Goal: Information Seeking & Learning: Learn about a topic

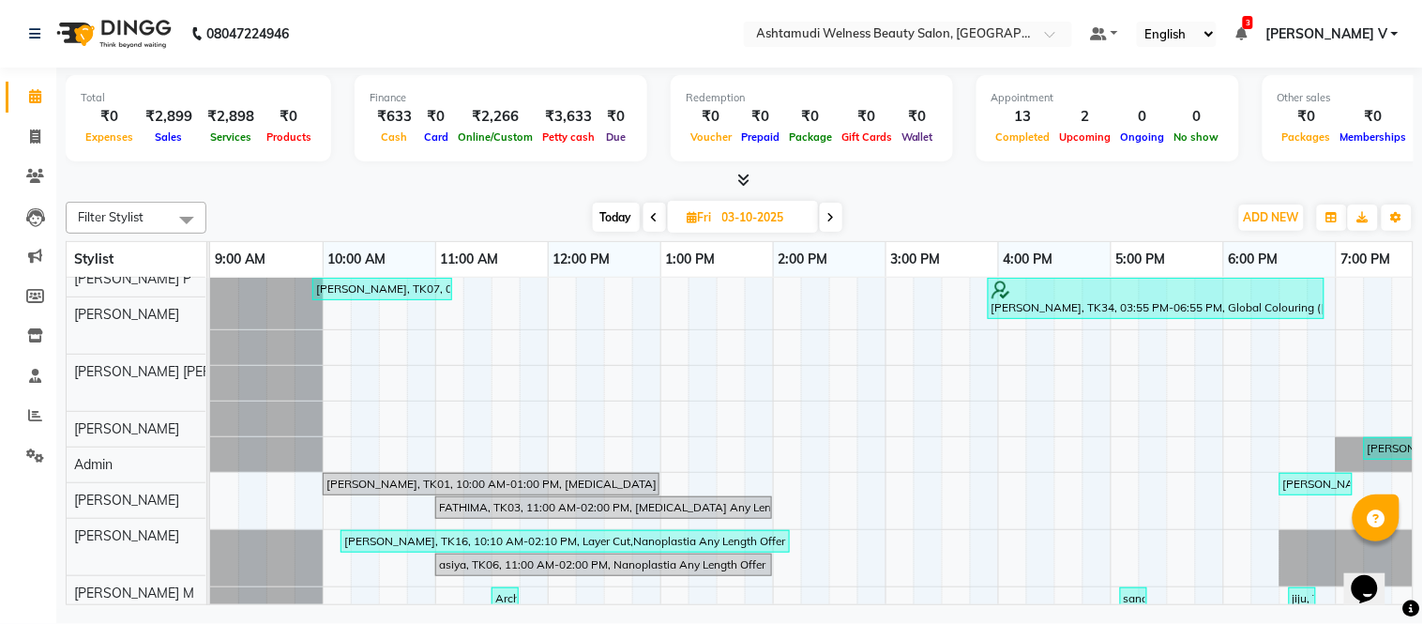
scroll to position [175, 0]
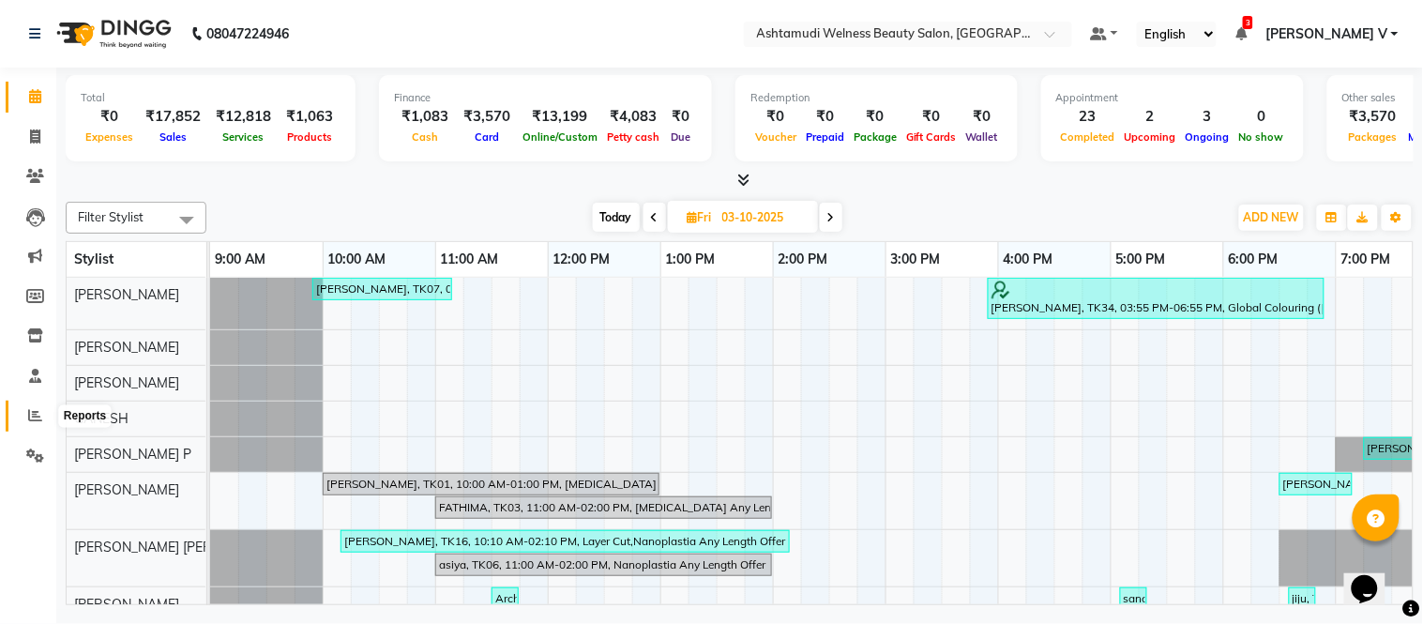
drag, startPoint x: 32, startPoint y: 420, endPoint x: 89, endPoint y: 411, distance: 58.0
click at [32, 420] on icon at bounding box center [35, 415] width 14 height 14
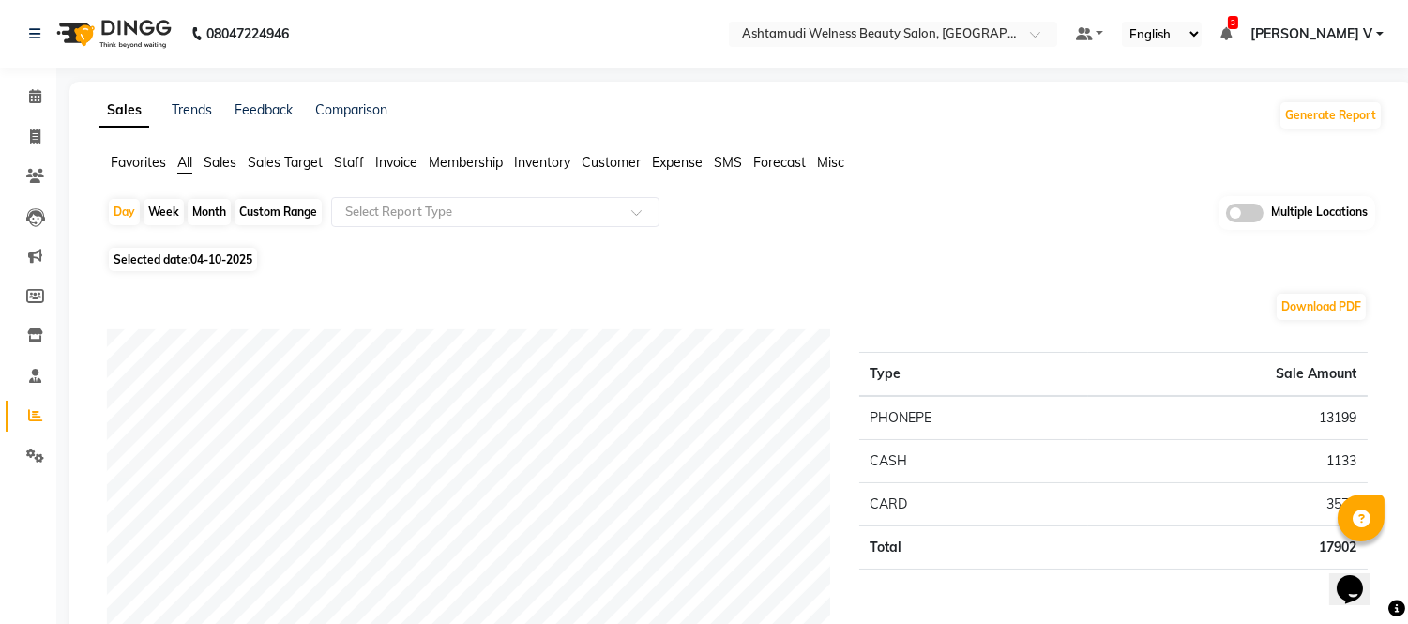
click at [1242, 211] on span at bounding box center [1245, 213] width 38 height 19
click at [1226, 216] on input "checkbox" at bounding box center [1226, 216] width 0 height 0
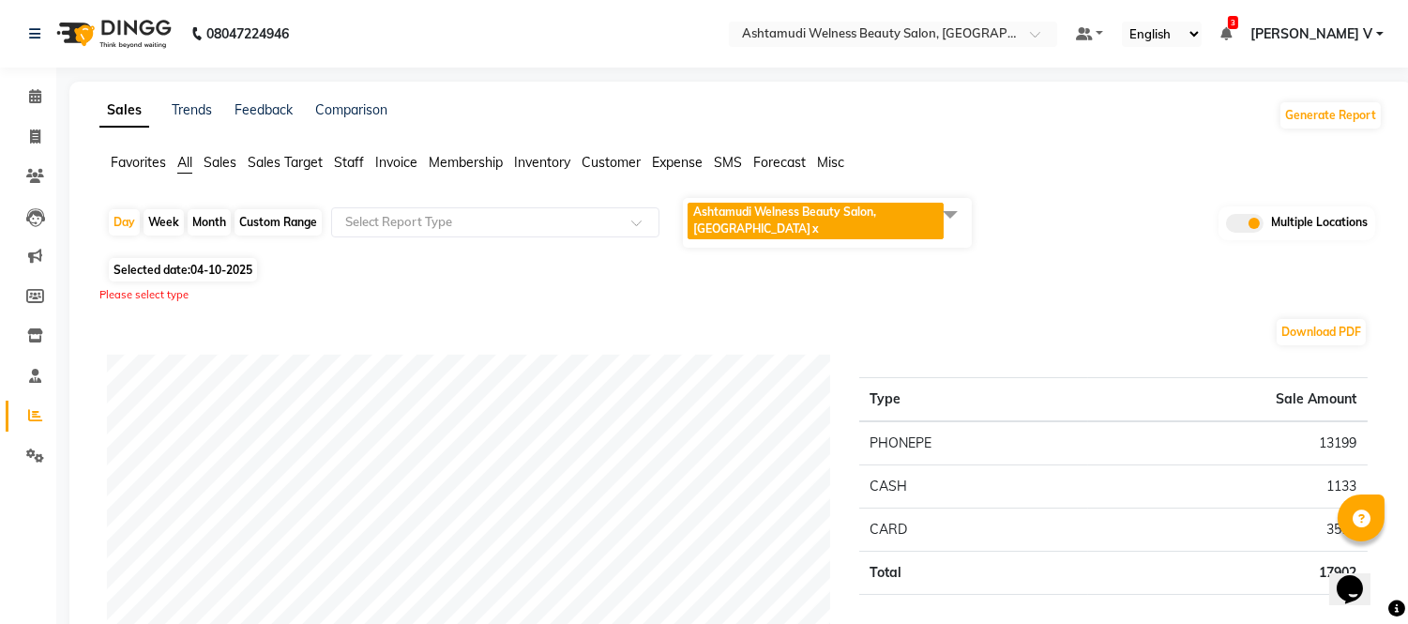
click at [827, 218] on span "Ashtamudi Welness Beauty Salon, [GEOGRAPHIC_DATA]" at bounding box center [784, 220] width 183 height 31
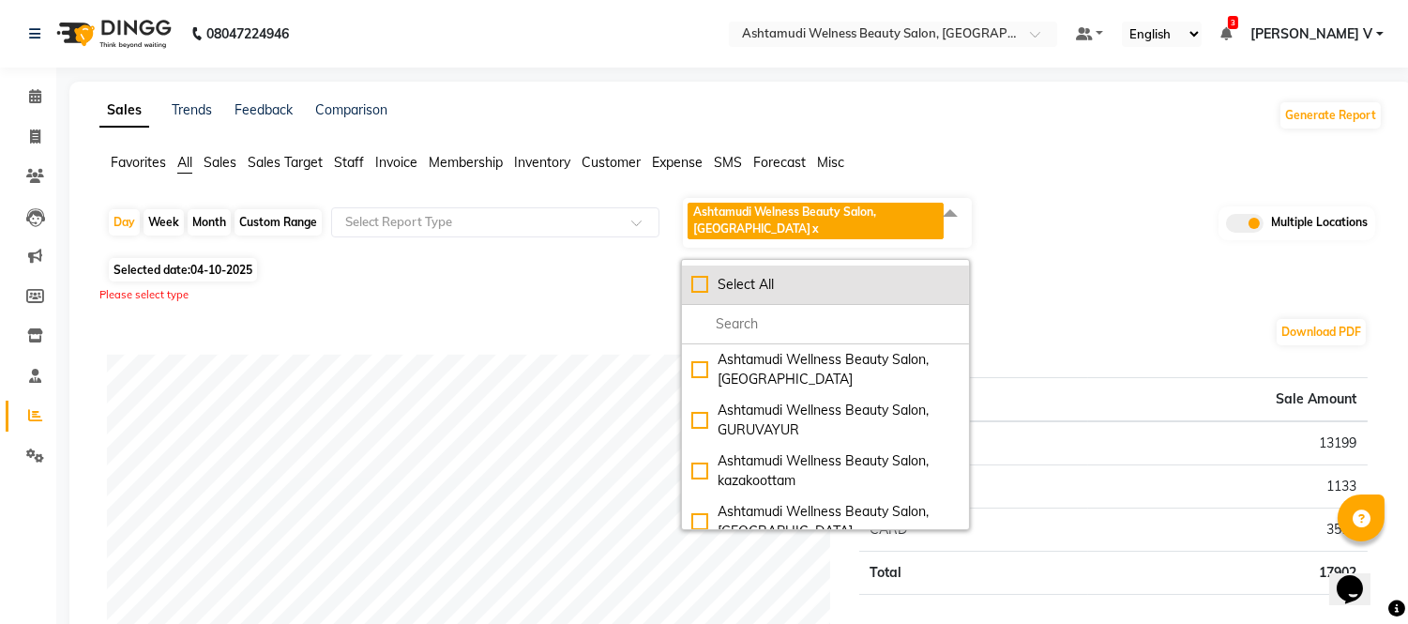
click at [768, 280] on div "Select All" at bounding box center [826, 285] width 268 height 20
checkbox input "true"
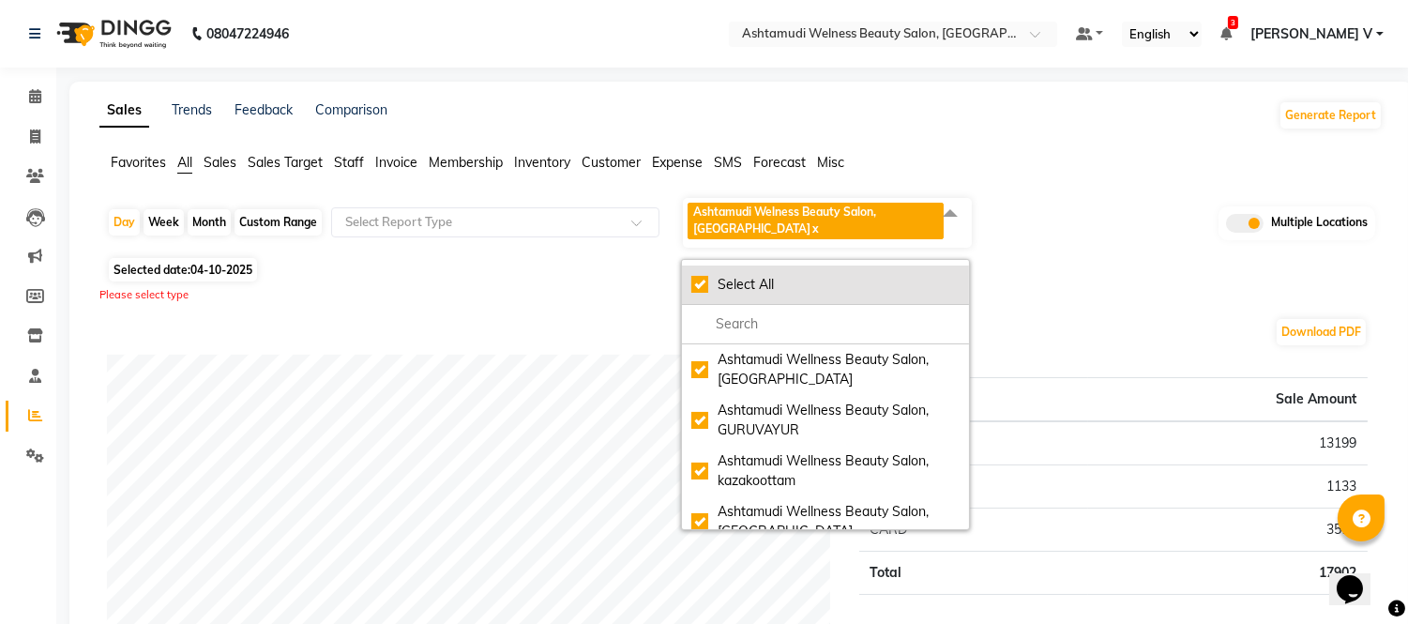
checkbox input "true"
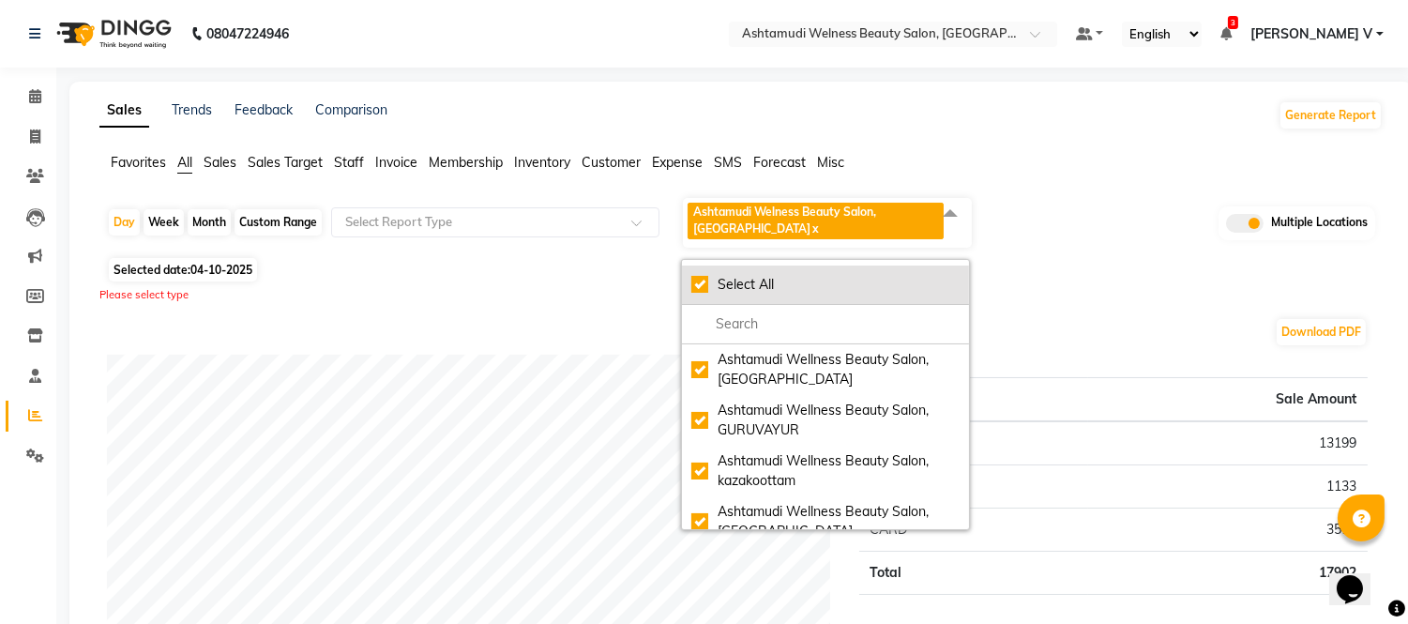
checkbox input "true"
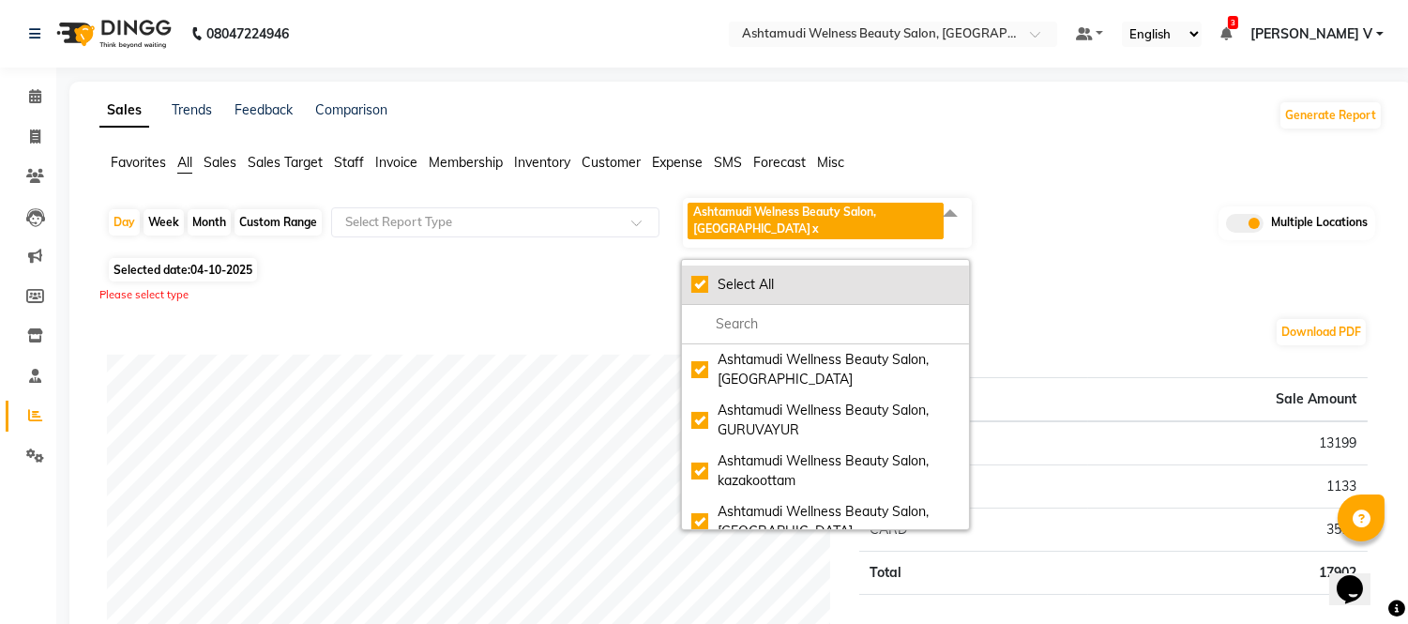
checkbox input "true"
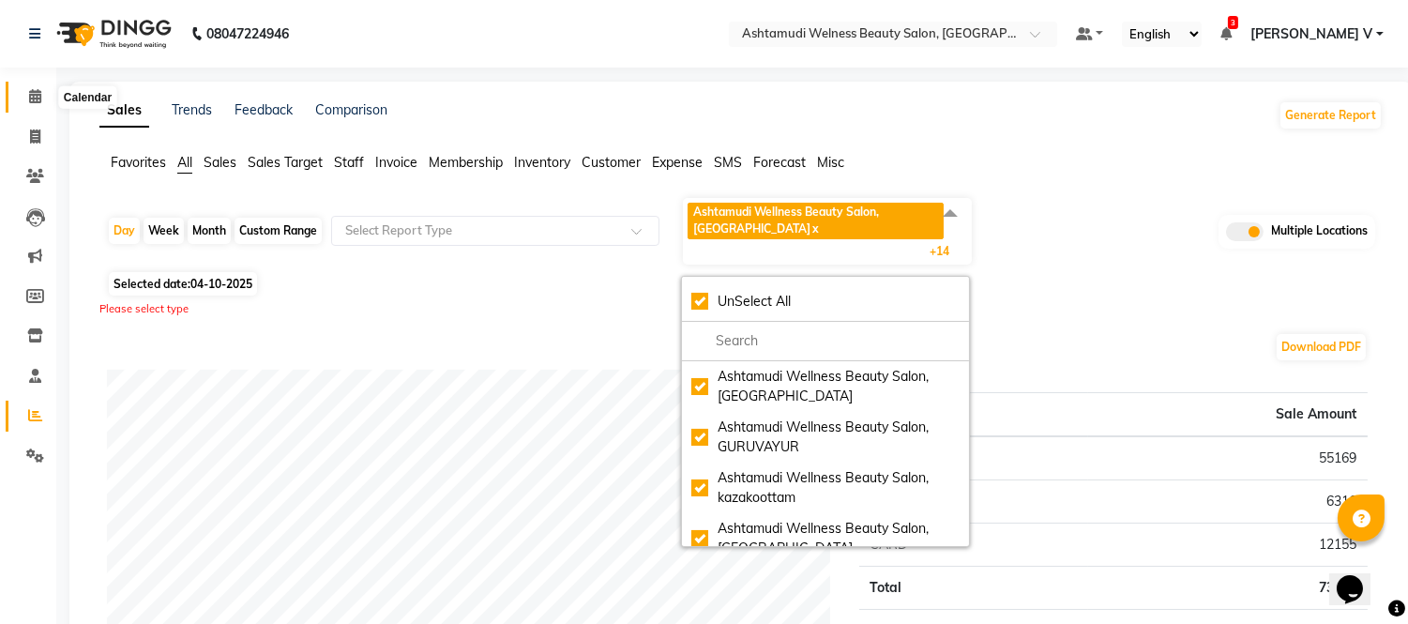
click at [34, 96] on icon at bounding box center [35, 96] width 12 height 14
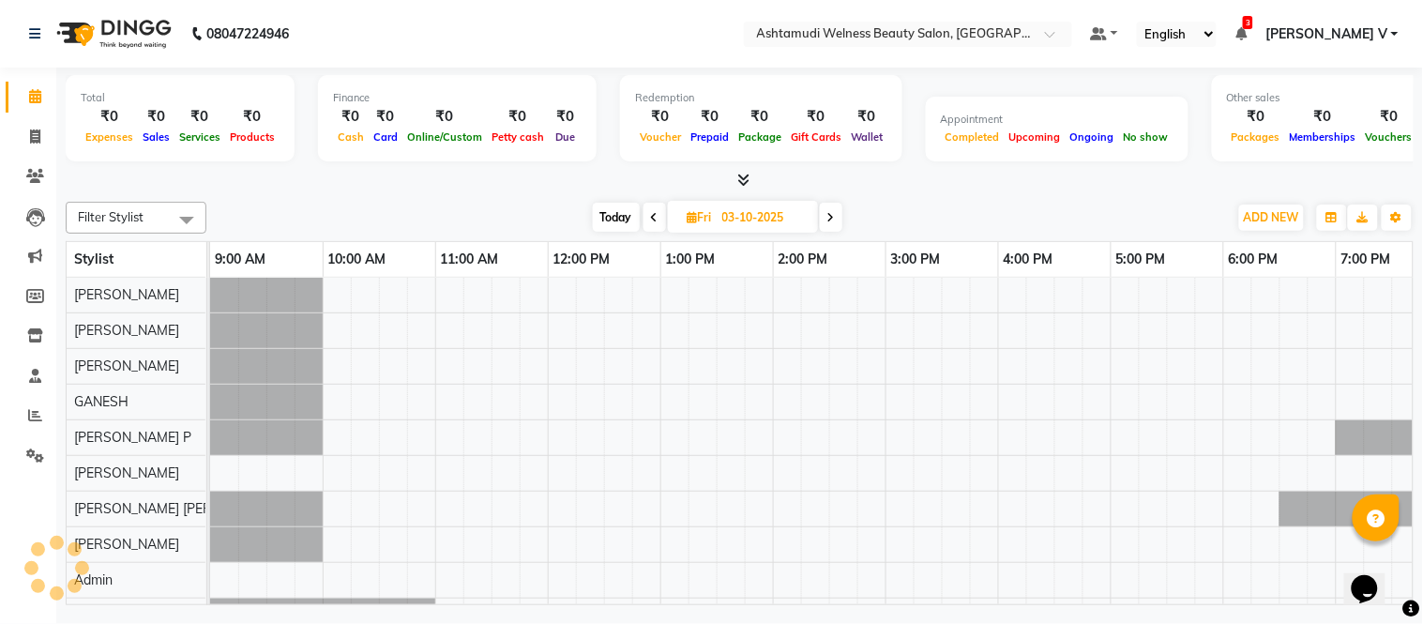
scroll to position [24, 0]
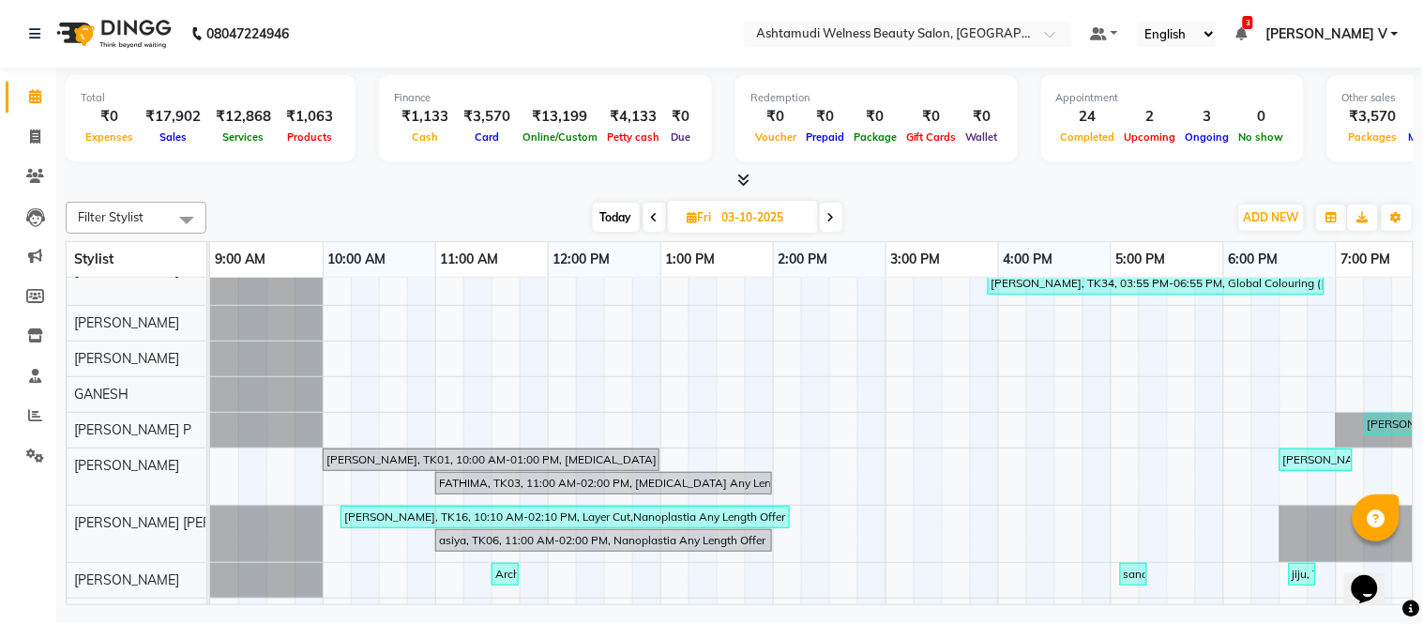
click at [837, 213] on span at bounding box center [831, 217] width 23 height 29
type input "04-10-2025"
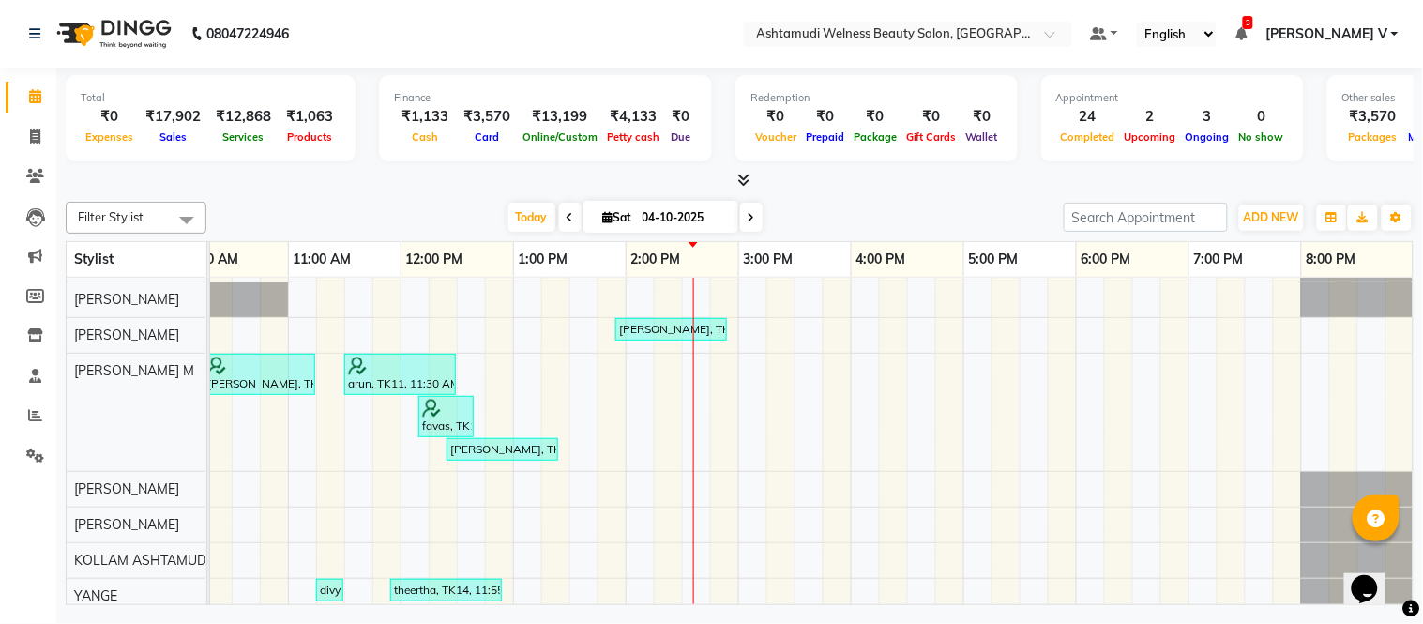
scroll to position [0, 0]
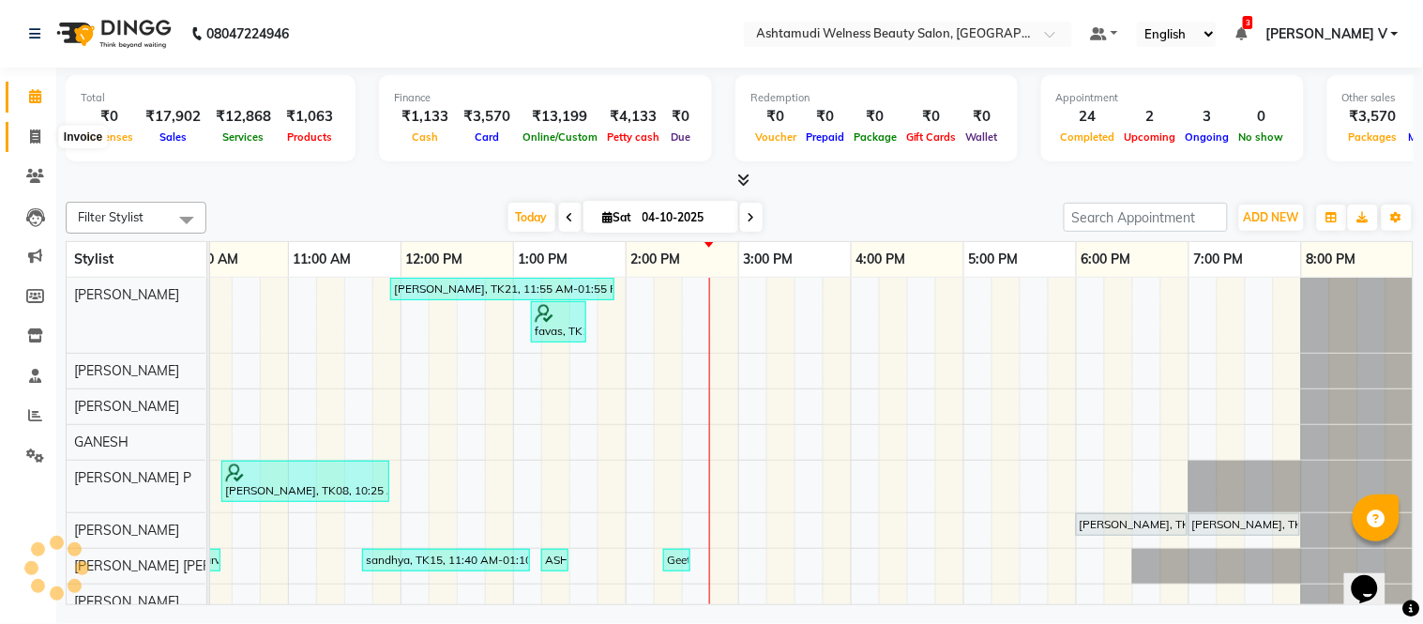
drag, startPoint x: 38, startPoint y: 141, endPoint x: 36, endPoint y: 116, distance: 24.6
click at [38, 141] on icon at bounding box center [35, 136] width 10 height 14
select select "service"
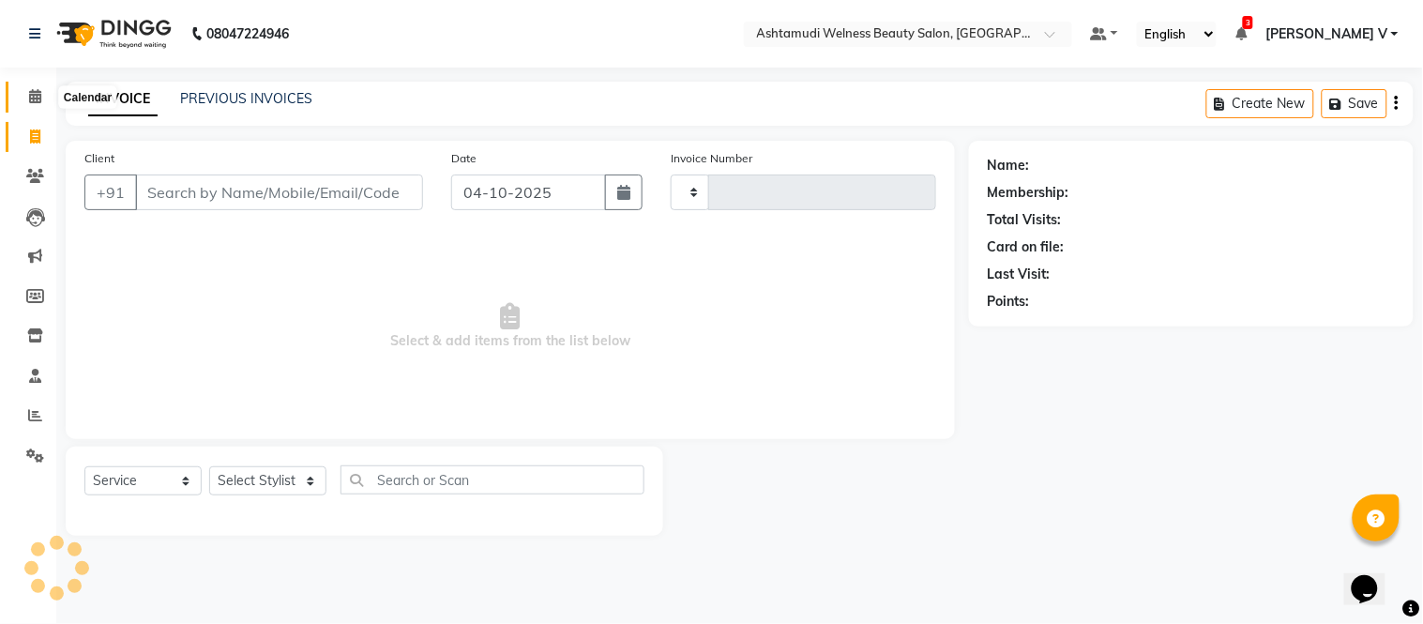
click at [35, 107] on span at bounding box center [35, 97] width 33 height 22
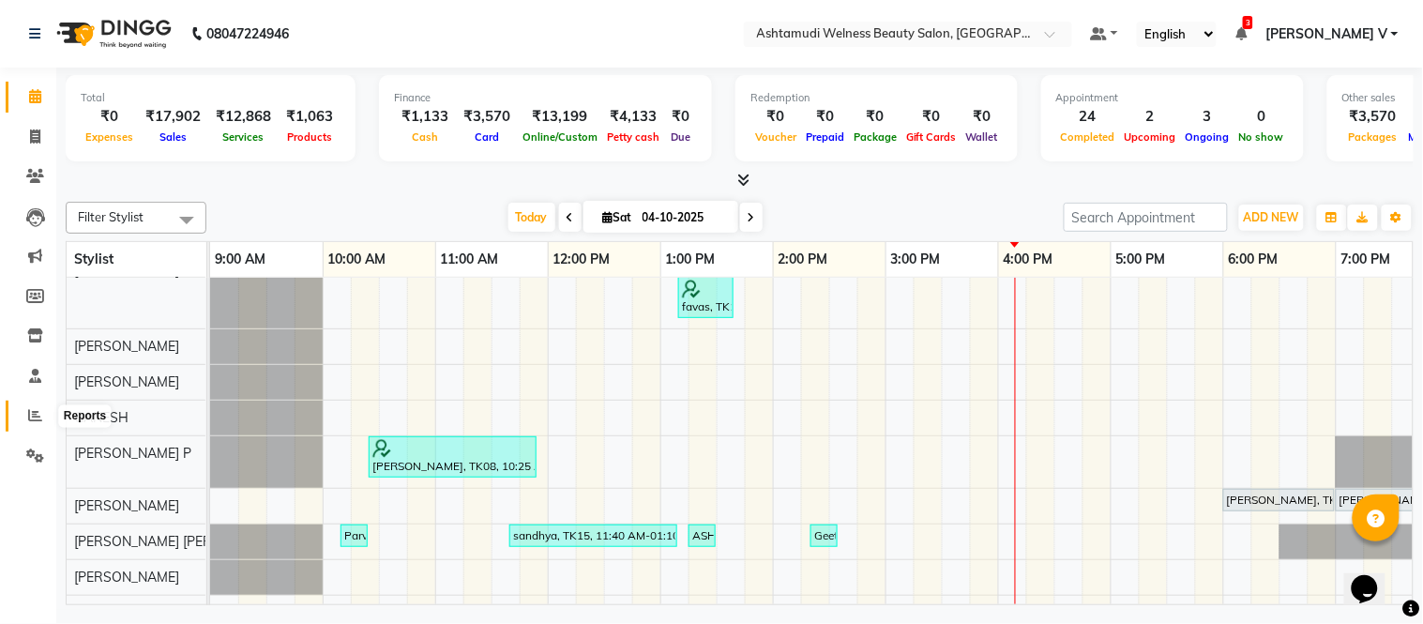
click at [35, 420] on icon at bounding box center [35, 415] width 14 height 14
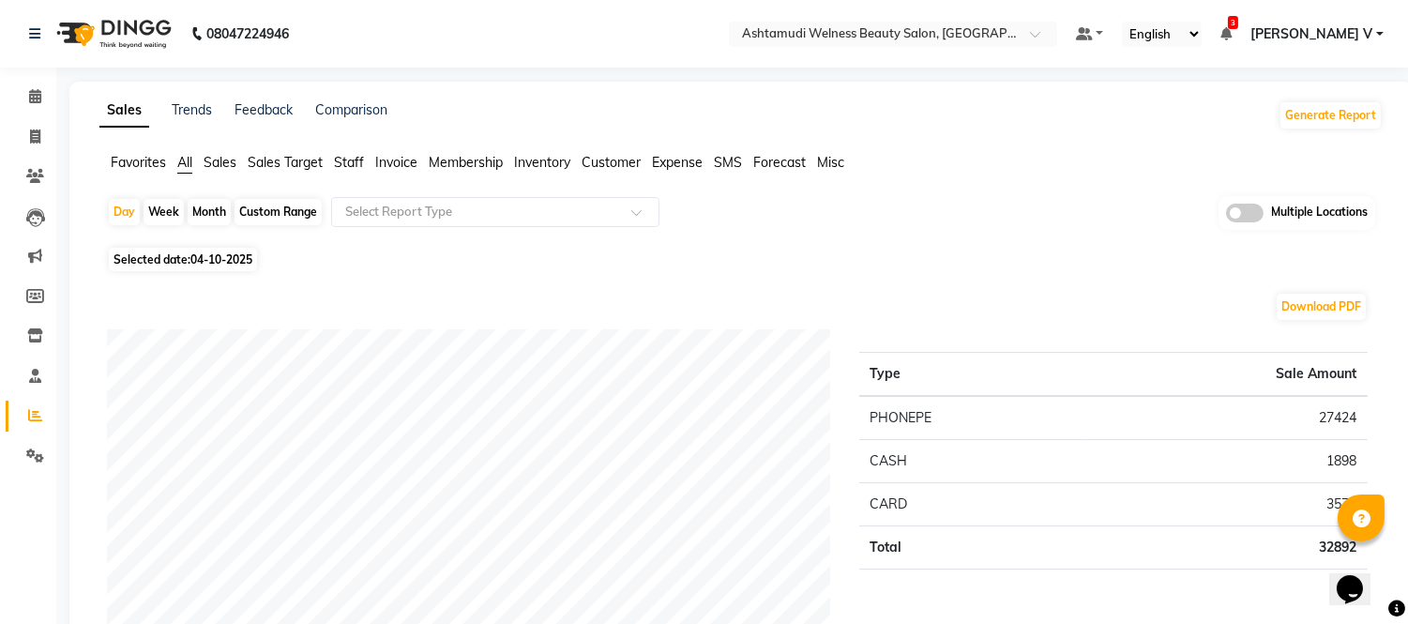
click at [1249, 212] on span at bounding box center [1245, 213] width 38 height 19
click at [1226, 216] on input "checkbox" at bounding box center [1226, 216] width 0 height 0
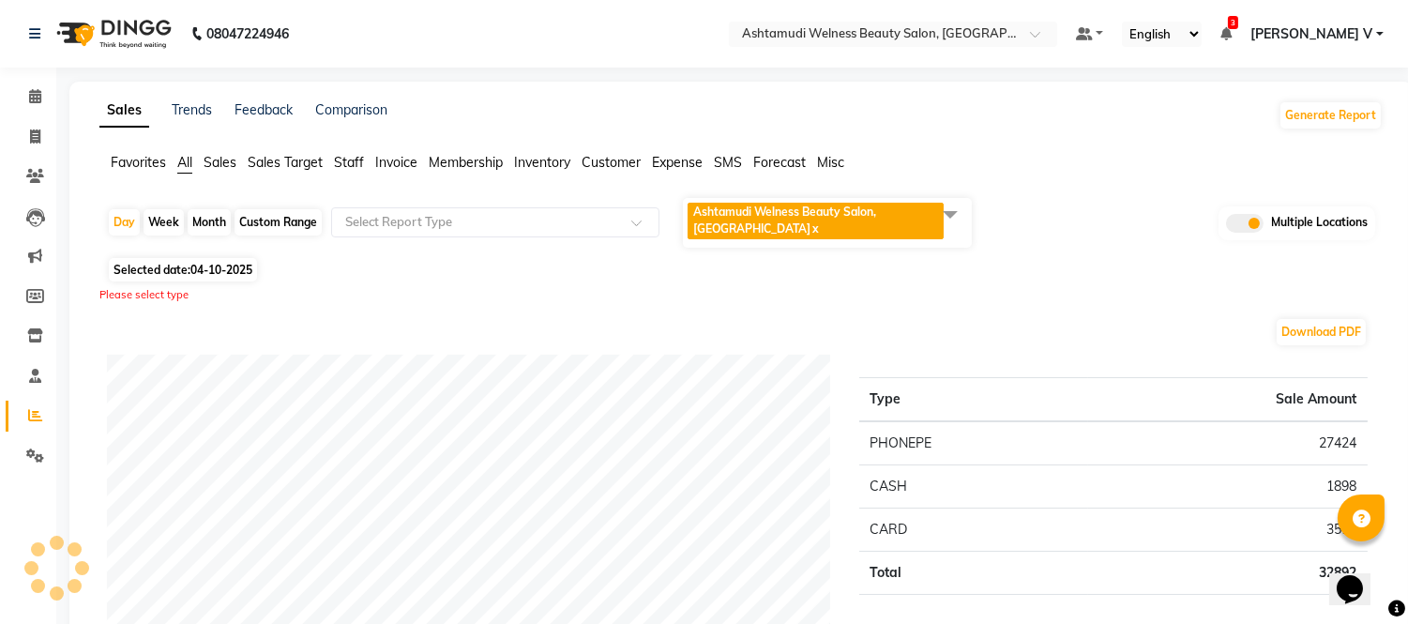
click at [878, 219] on span "Ashtamudi Welness Beauty Salon, Chinnakkada x" at bounding box center [816, 221] width 256 height 37
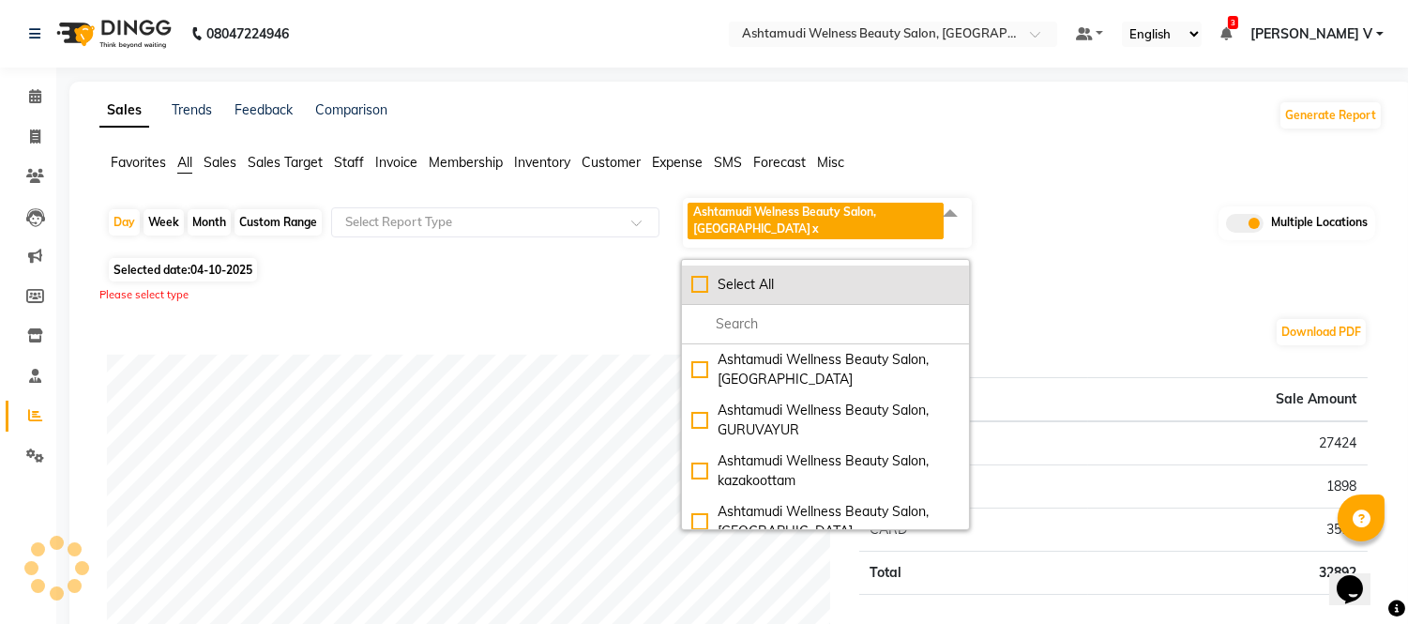
click at [845, 278] on div "Select All" at bounding box center [826, 285] width 268 height 20
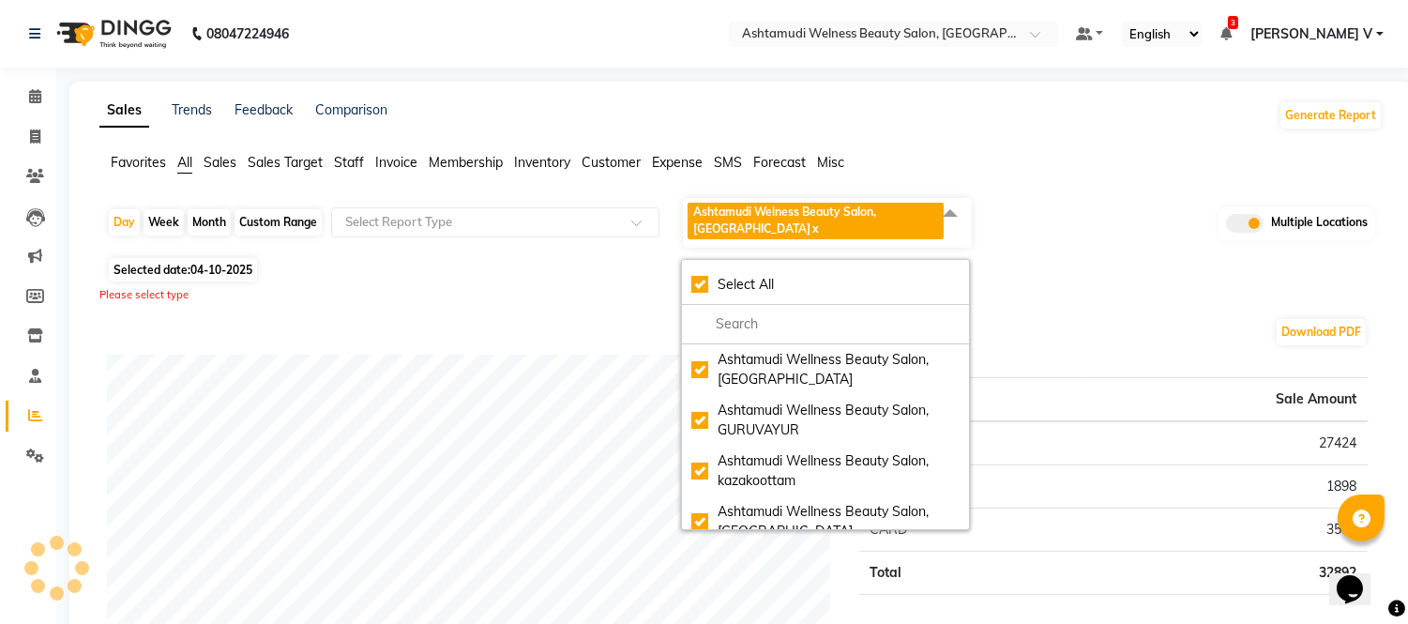
checkbox input "true"
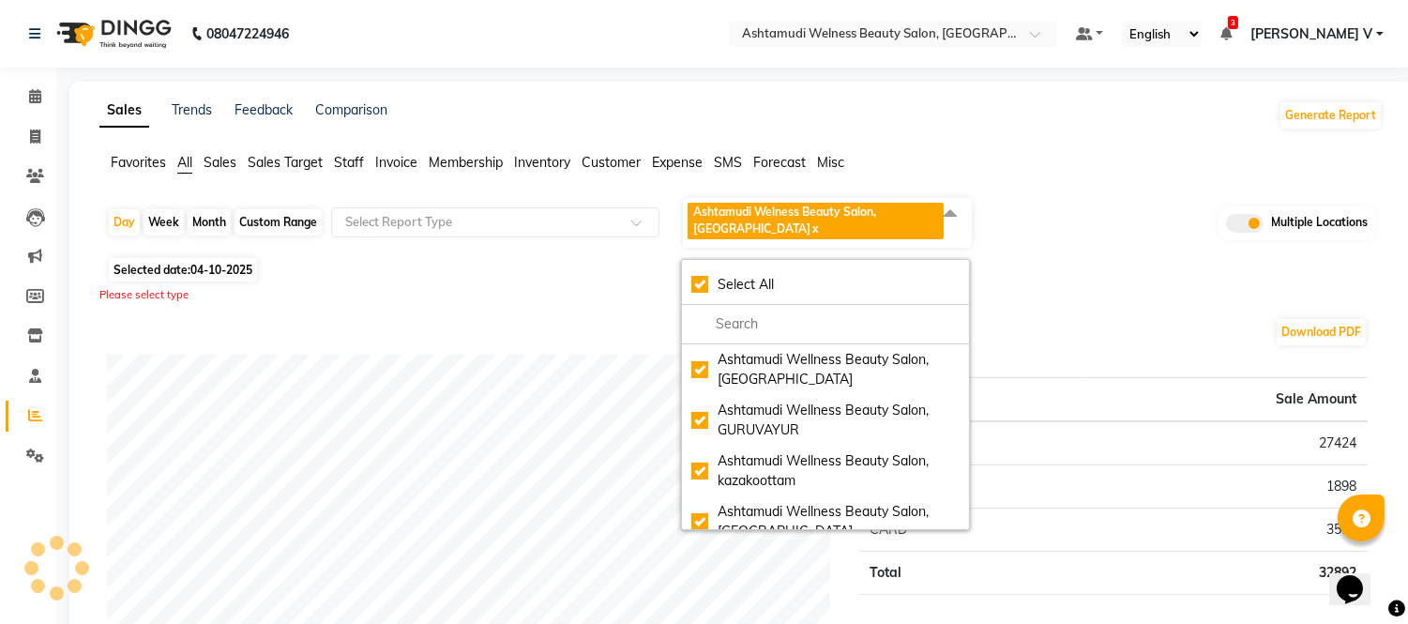
checkbox input "true"
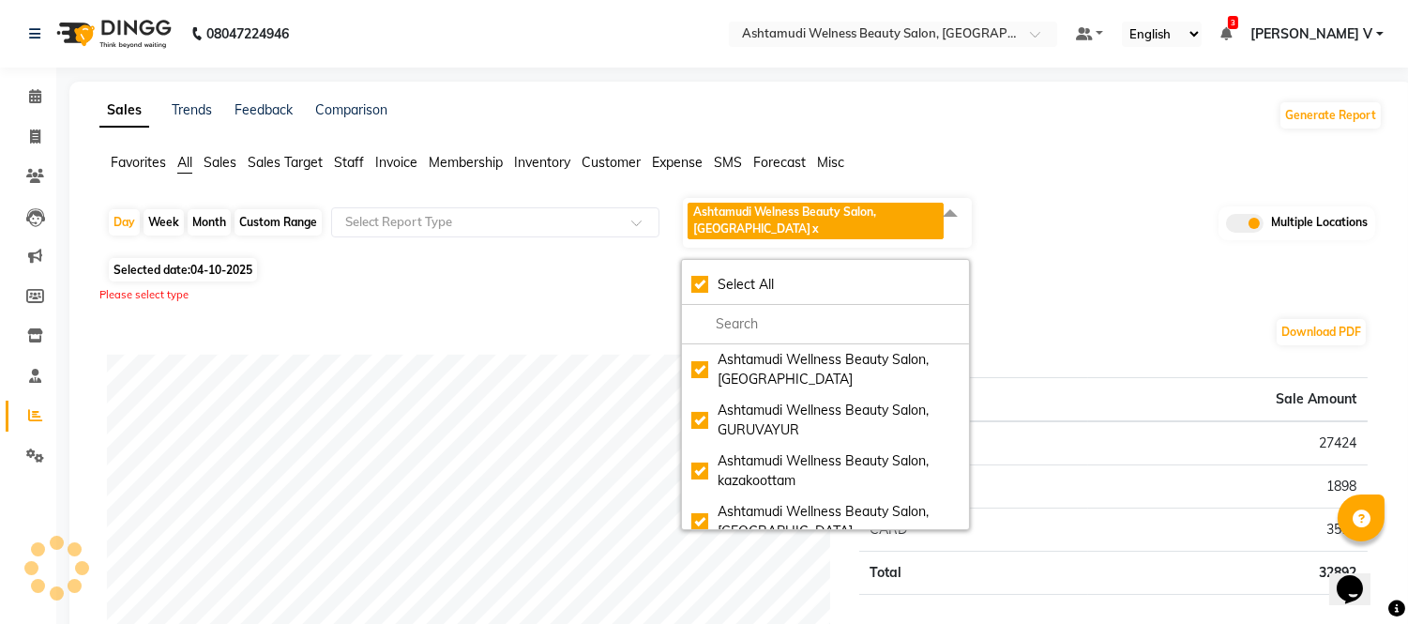
checkbox input "true"
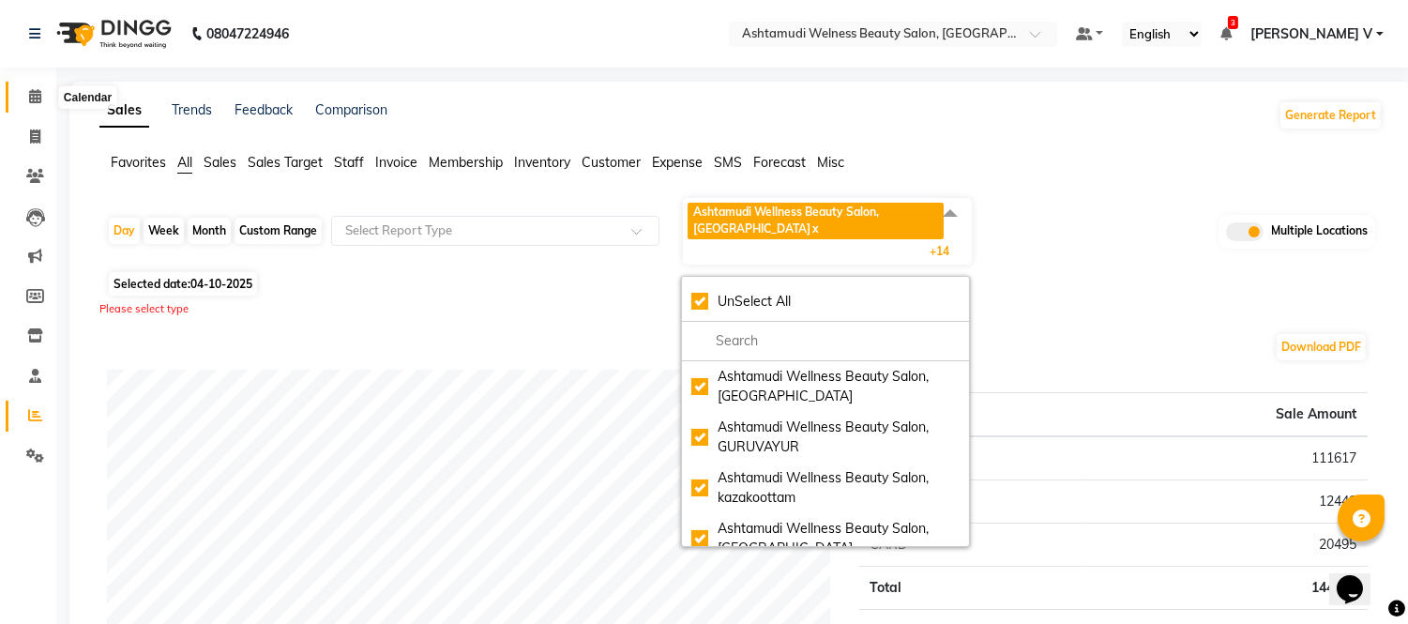
click at [36, 90] on icon at bounding box center [35, 96] width 12 height 14
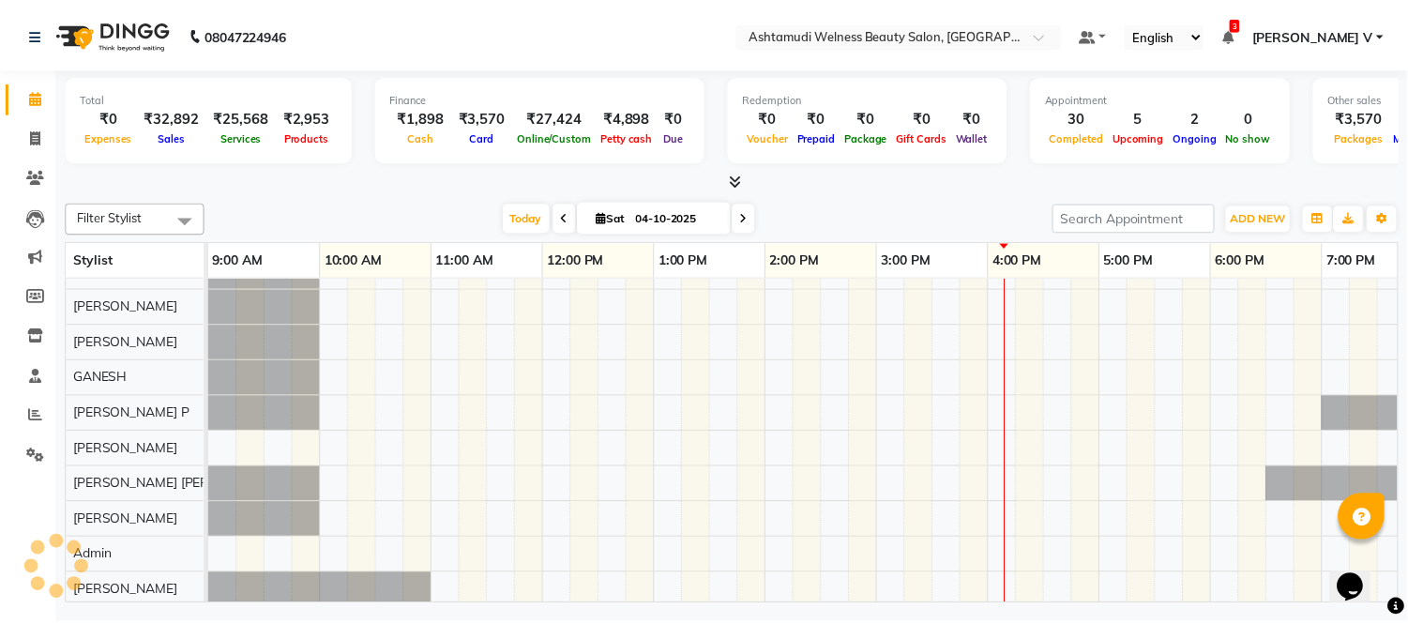
scroll to position [24, 0]
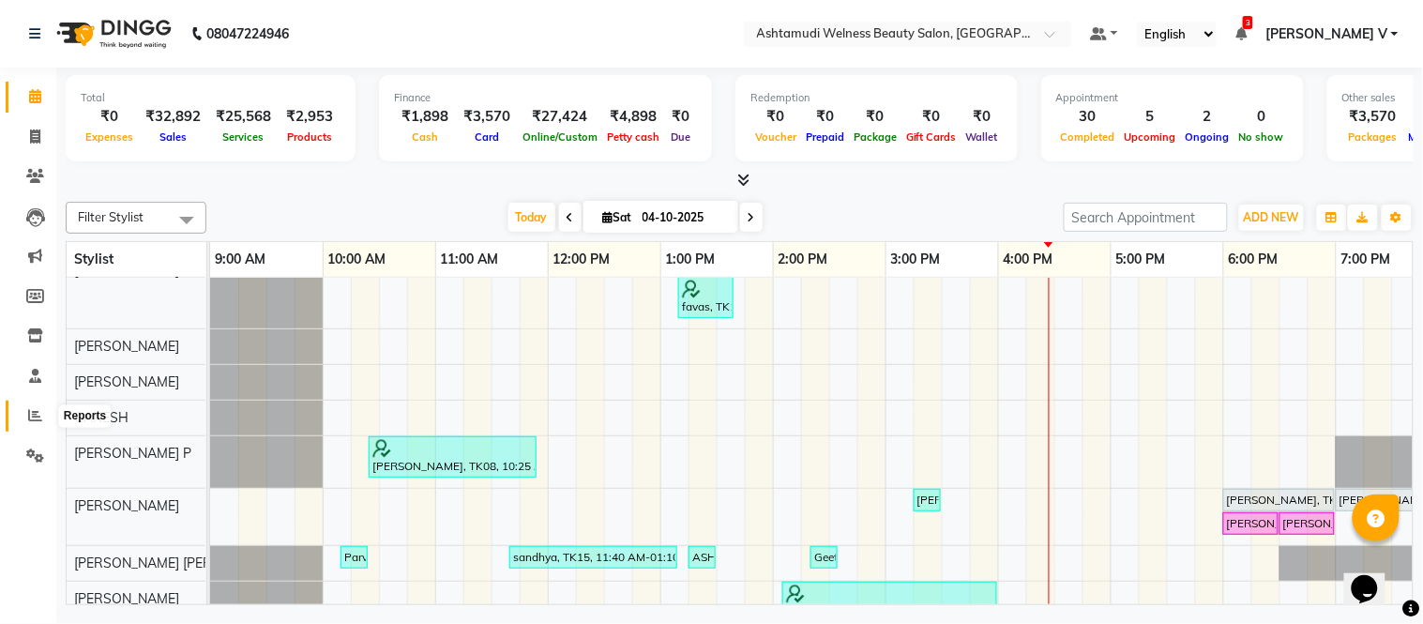
click at [35, 411] on icon at bounding box center [35, 415] width 14 height 14
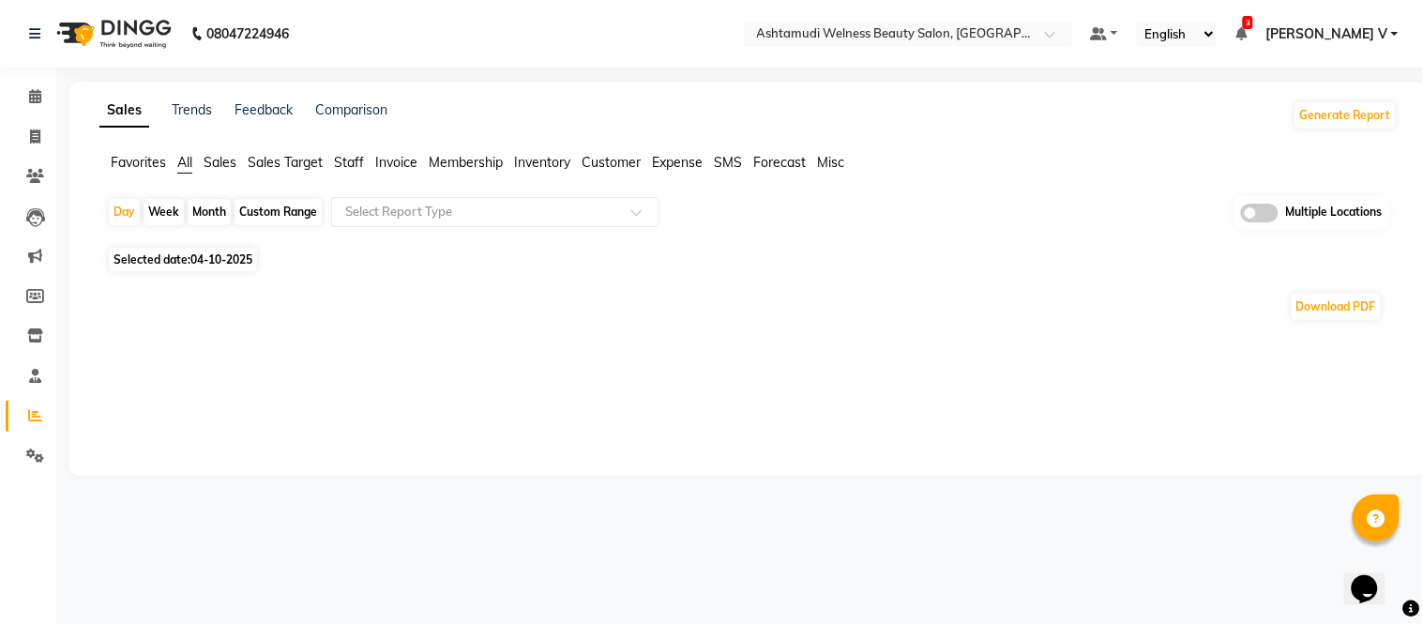
click at [1261, 214] on span at bounding box center [1260, 213] width 38 height 19
click at [1241, 216] on input "checkbox" at bounding box center [1241, 216] width 0 height 0
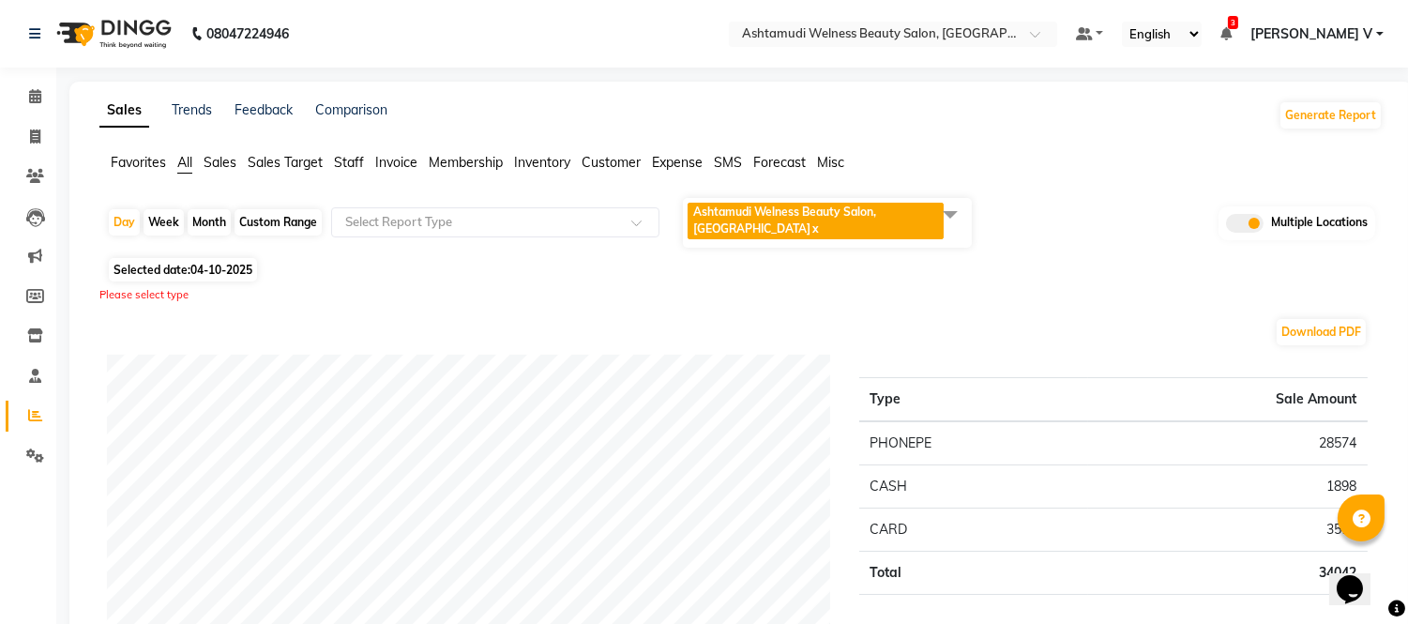
click at [858, 196] on div "Ashtamudi Welness Beauty Salon, Chinnakkada x" at bounding box center [825, 222] width 289 height 53
click at [855, 212] on span "Ashtamudi Welness Beauty Salon, [GEOGRAPHIC_DATA]" at bounding box center [784, 220] width 183 height 31
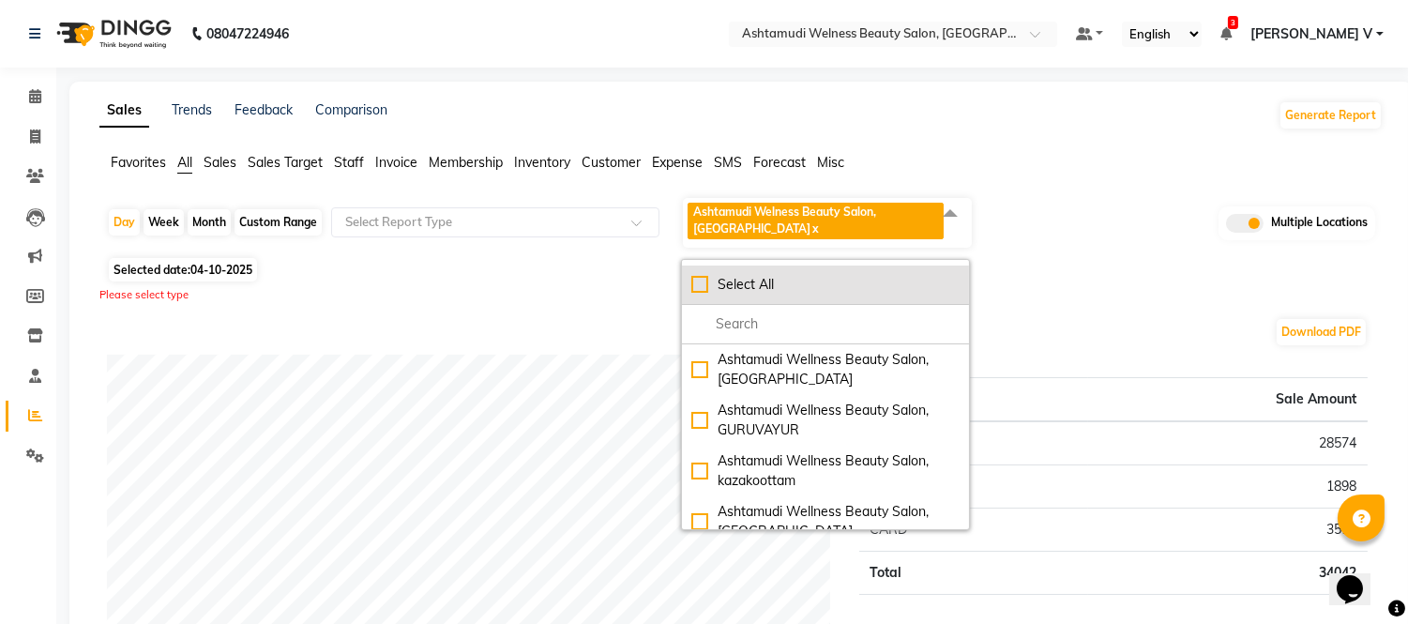
click at [799, 301] on li "Select All" at bounding box center [825, 285] width 287 height 39
checkbox input "true"
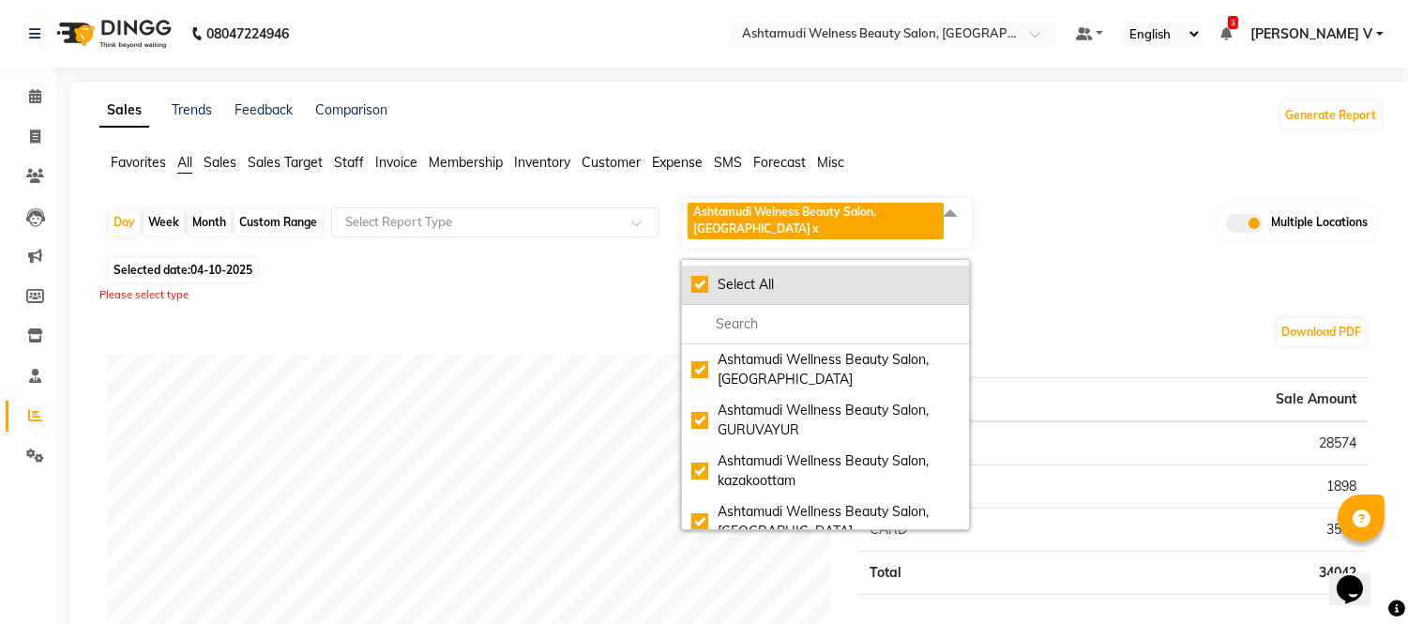
checkbox input "true"
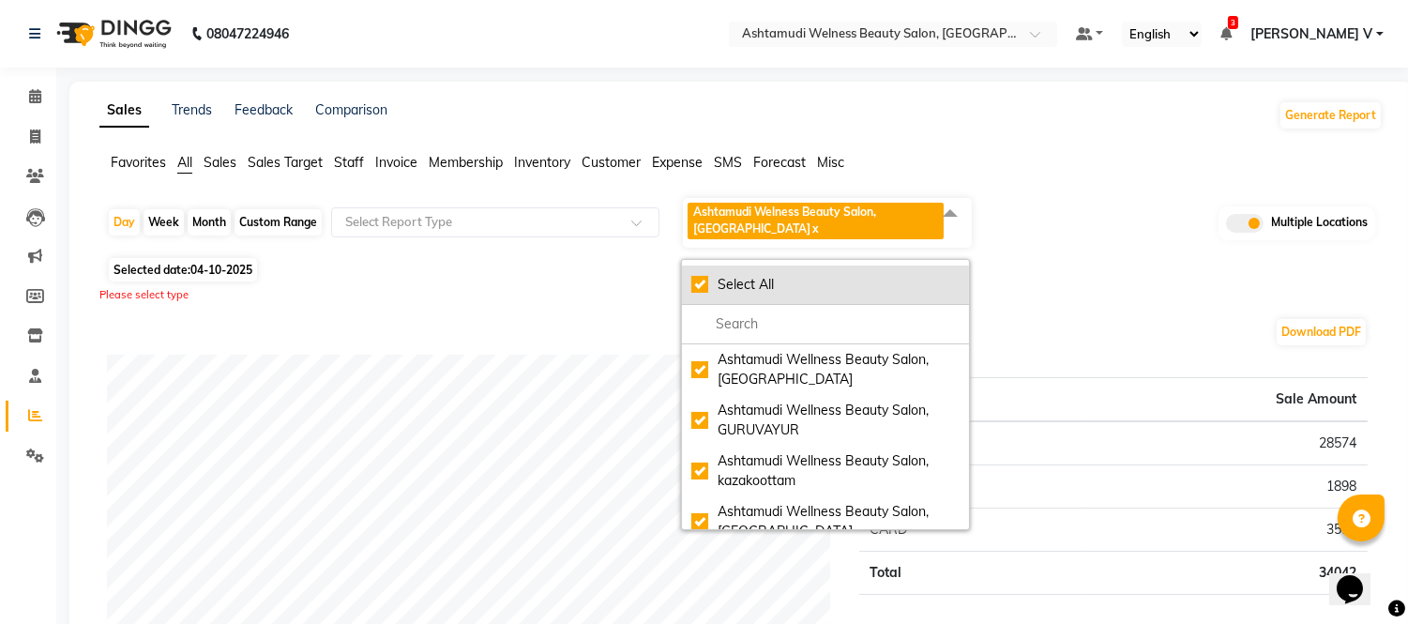
checkbox input "true"
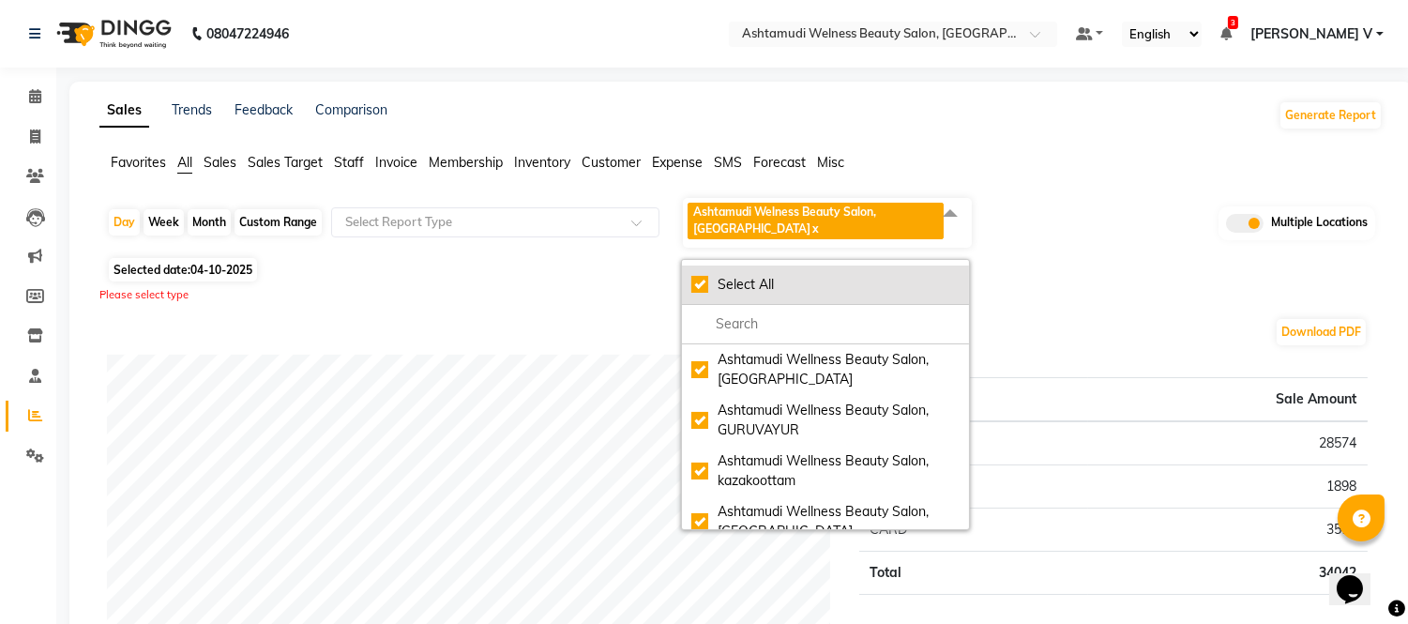
checkbox input "true"
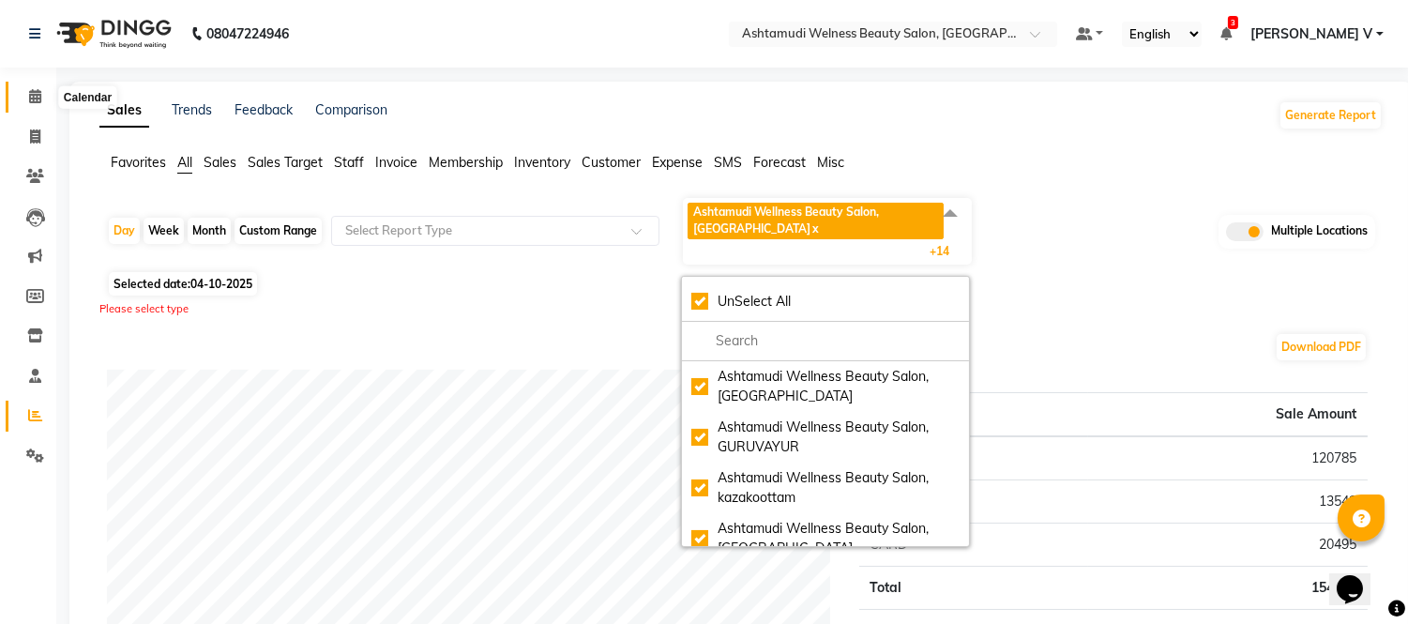
click at [39, 97] on icon at bounding box center [35, 96] width 12 height 14
